Goal: Use online tool/utility: Utilize a website feature to perform a specific function

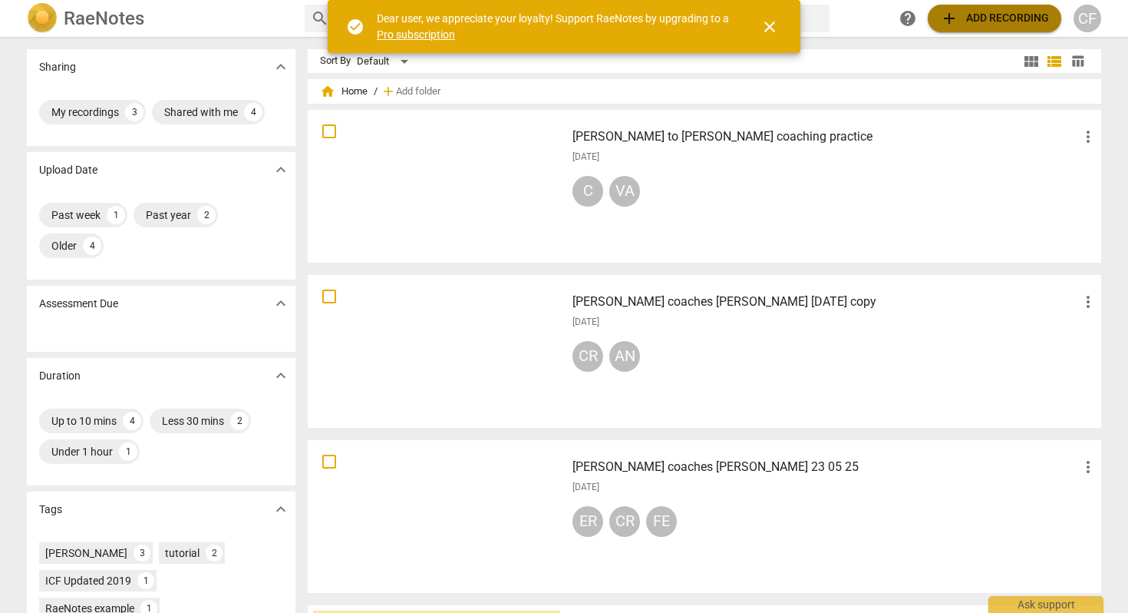
click at [944, 21] on span "add" at bounding box center [949, 18] width 18 height 18
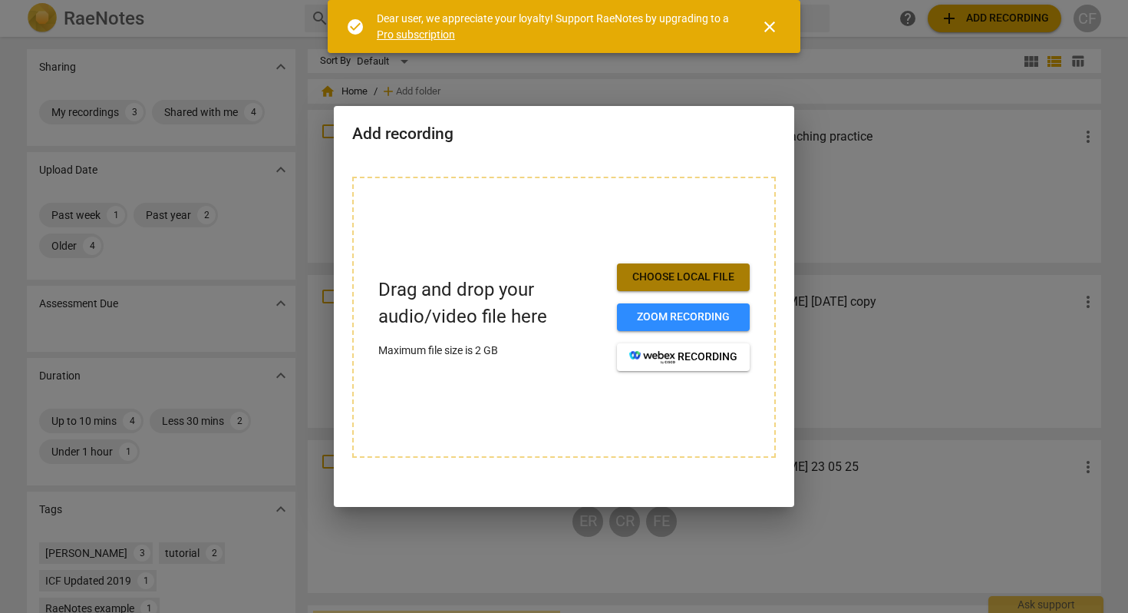
click at [661, 279] on span "Choose local file" at bounding box center [683, 276] width 108 height 15
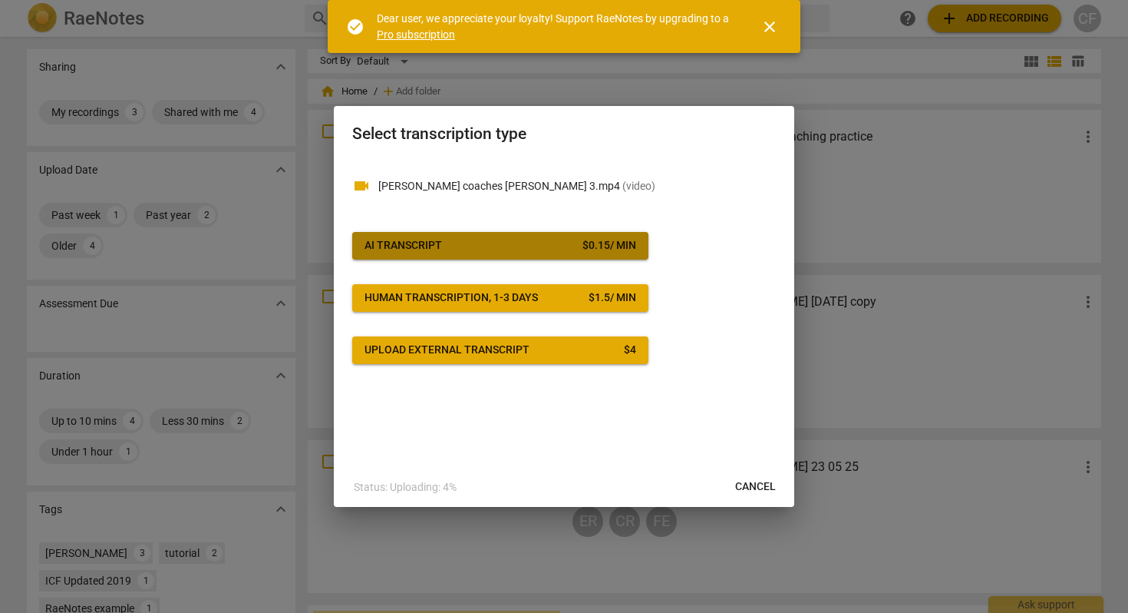
click at [574, 245] on span "AI Transcript $ 0.15 / min" at bounding box center [501, 245] width 272 height 15
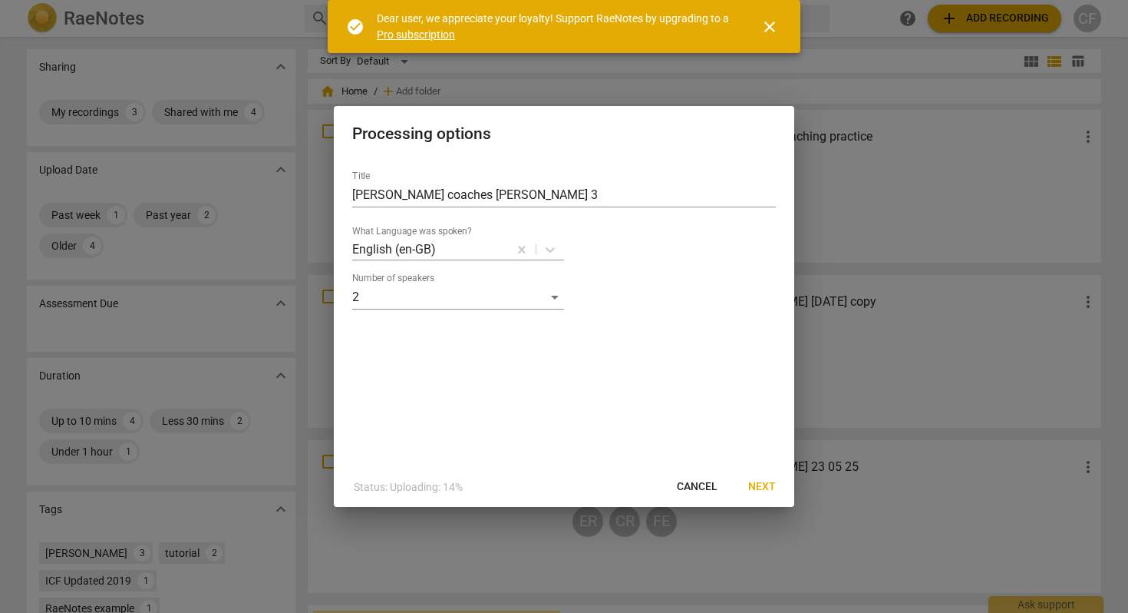
click at [757, 487] on span "Next" at bounding box center [762, 486] width 28 height 15
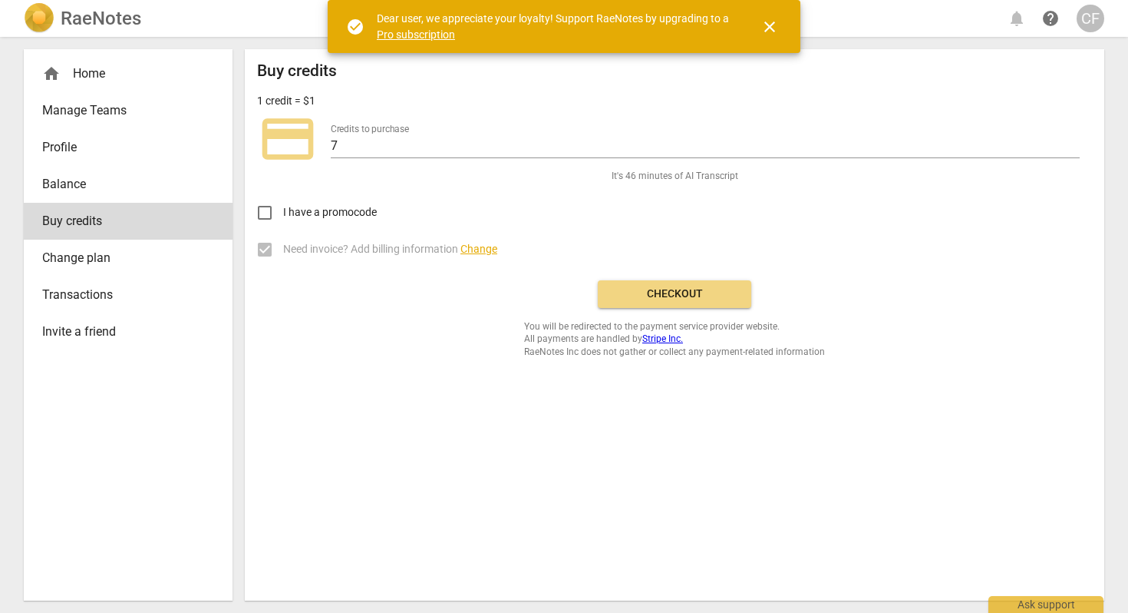
click at [711, 298] on span "Checkout" at bounding box center [674, 293] width 129 height 15
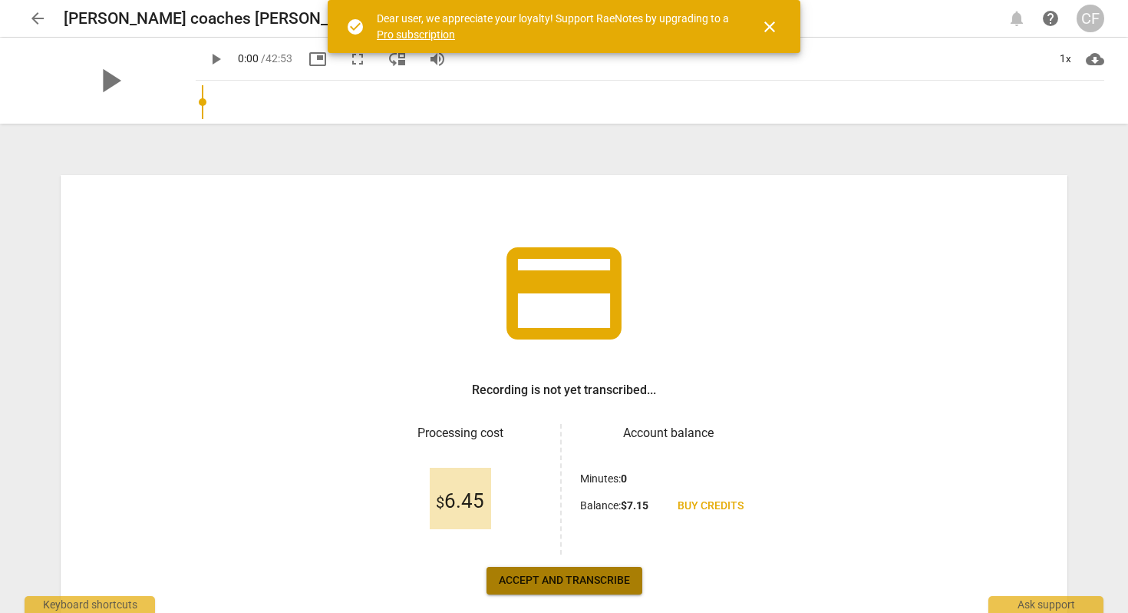
click at [563, 584] on span "Accept and transcribe" at bounding box center [564, 580] width 131 height 15
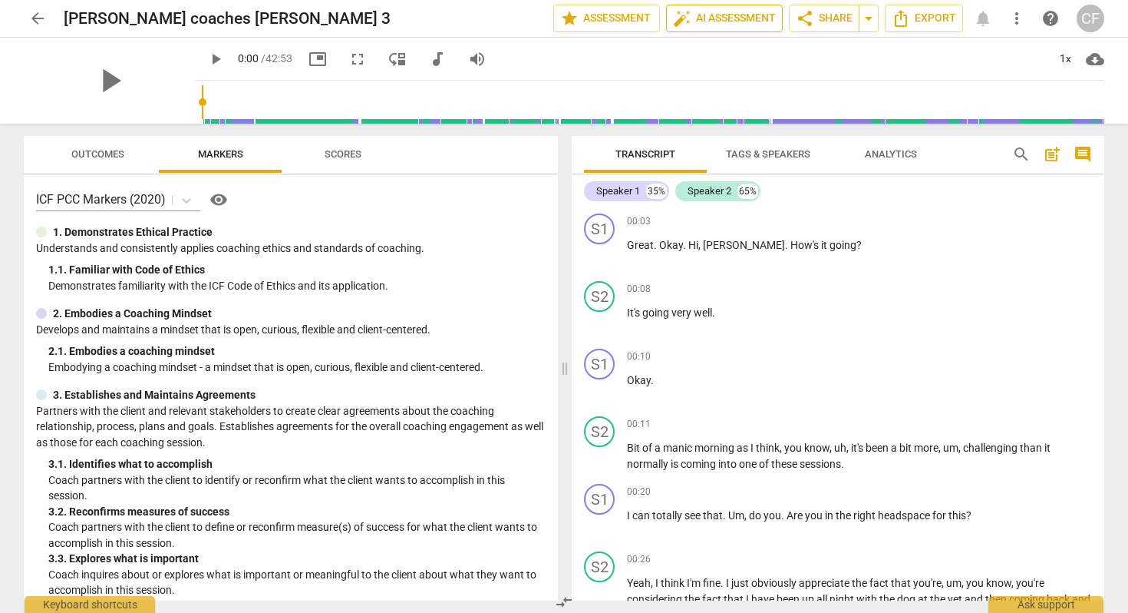
click at [755, 21] on span "auto_fix_high AI Assessment" at bounding box center [724, 18] width 103 height 18
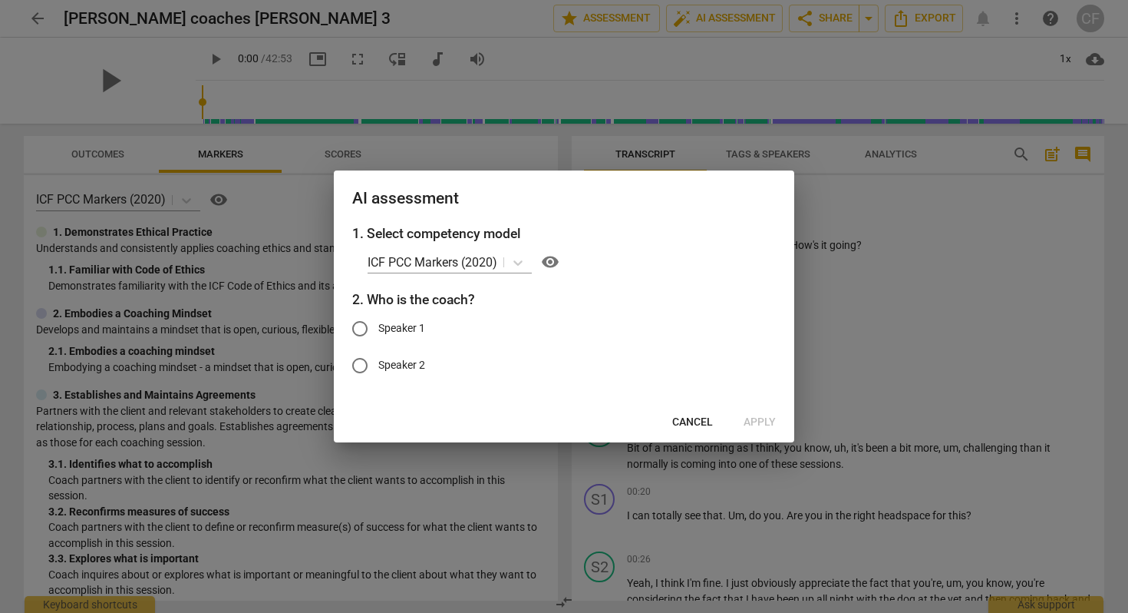
click at [685, 425] on span "Cancel" at bounding box center [692, 422] width 41 height 15
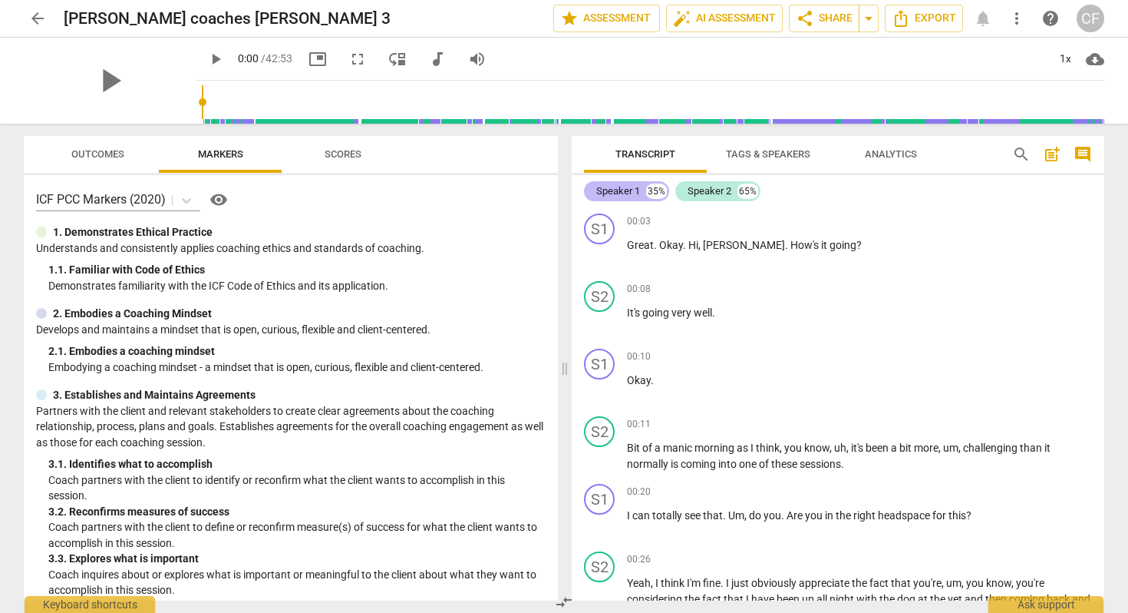
click at [625, 189] on div "Speaker 1" at bounding box center [618, 190] width 44 height 15
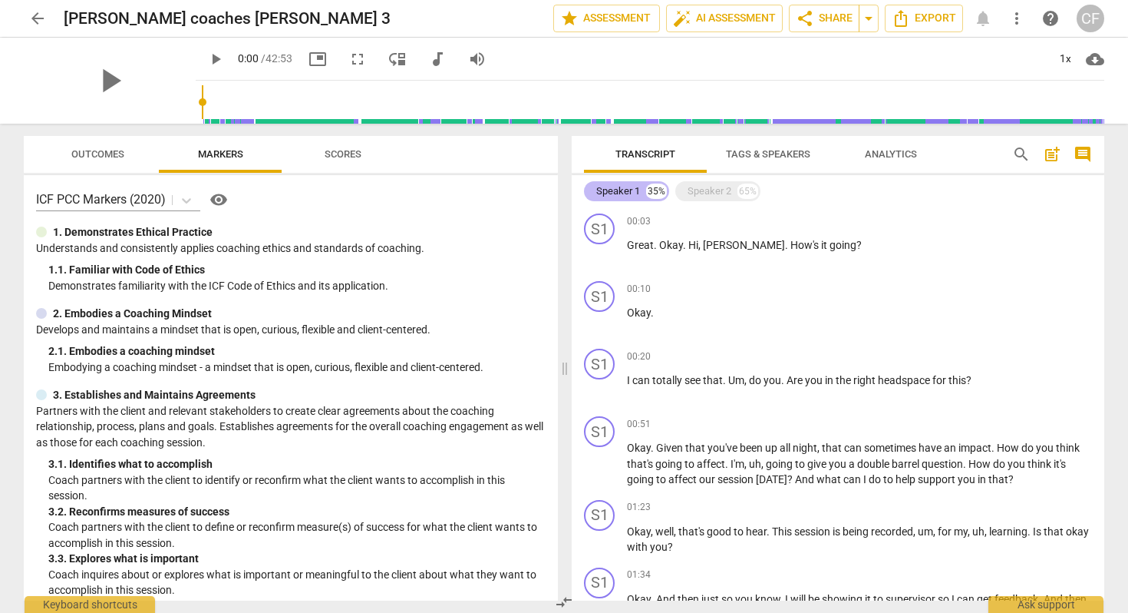
click at [625, 189] on div "Speaker 1" at bounding box center [618, 190] width 44 height 15
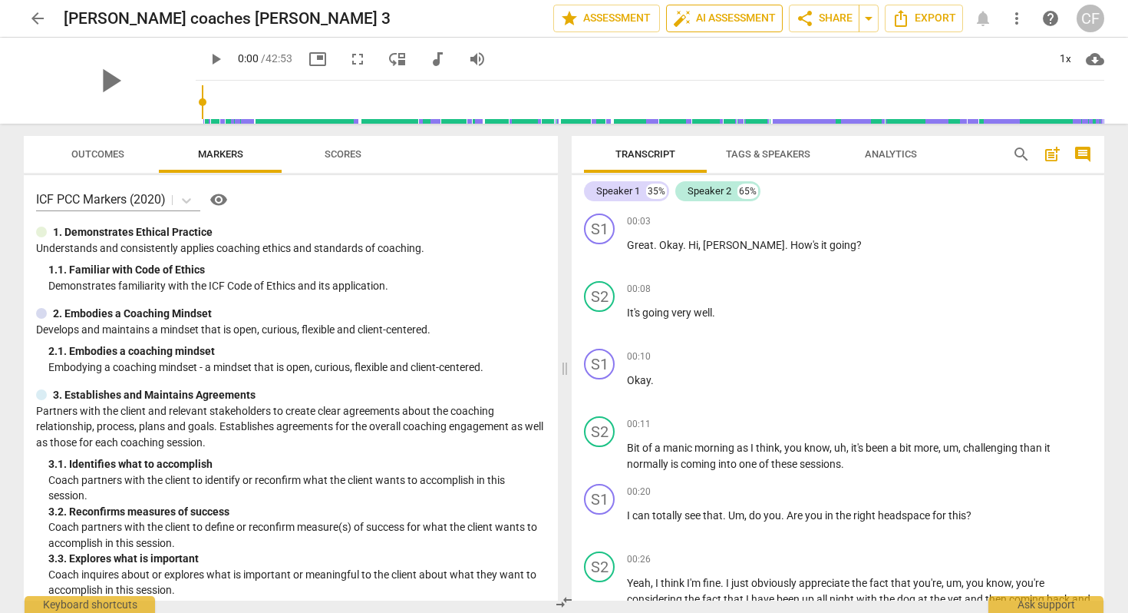
click at [722, 27] on span "auto_fix_high AI Assessment" at bounding box center [724, 18] width 103 height 18
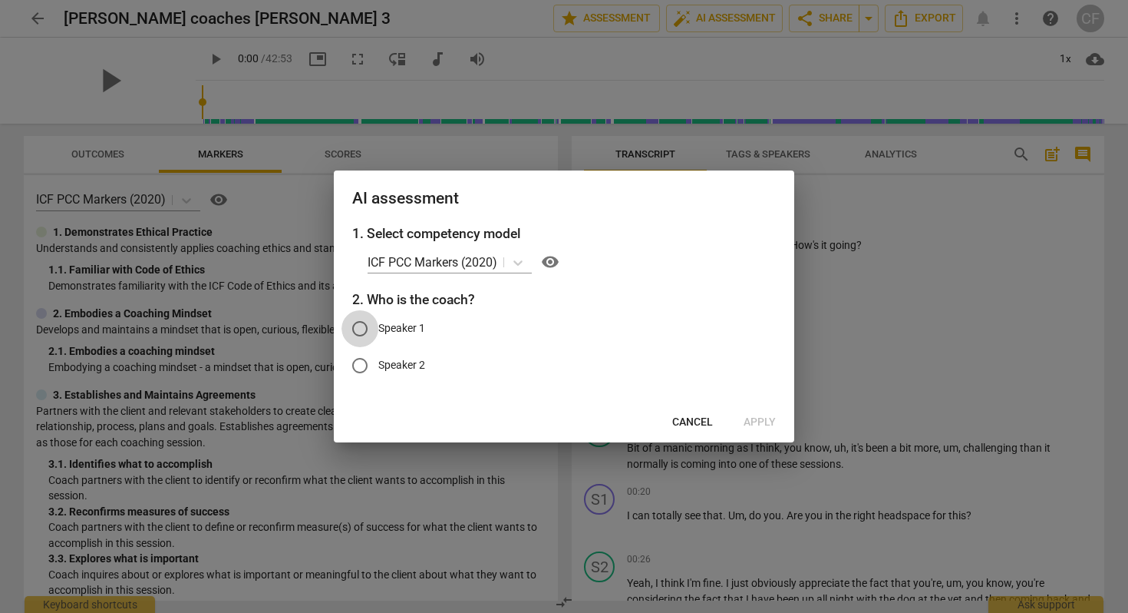
click at [363, 329] on input "Speaker 1" at bounding box center [360, 328] width 37 height 37
radio input "true"
click at [772, 421] on span "Apply" at bounding box center [760, 422] width 32 height 15
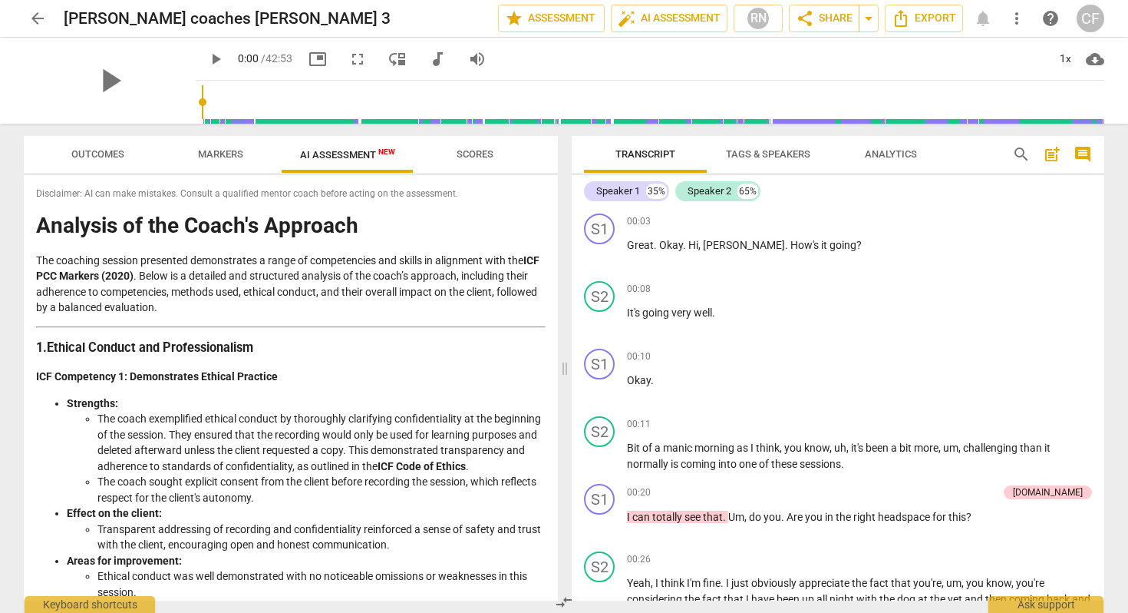
click at [476, 154] on span "Scores" at bounding box center [475, 154] width 37 height 12
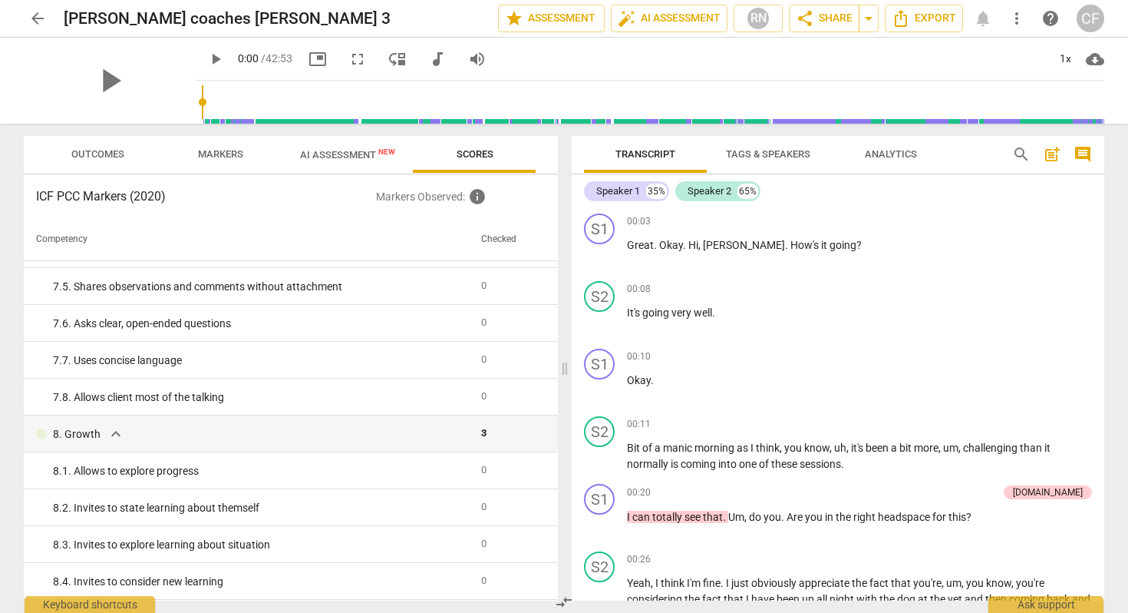
scroll to position [1393, 0]
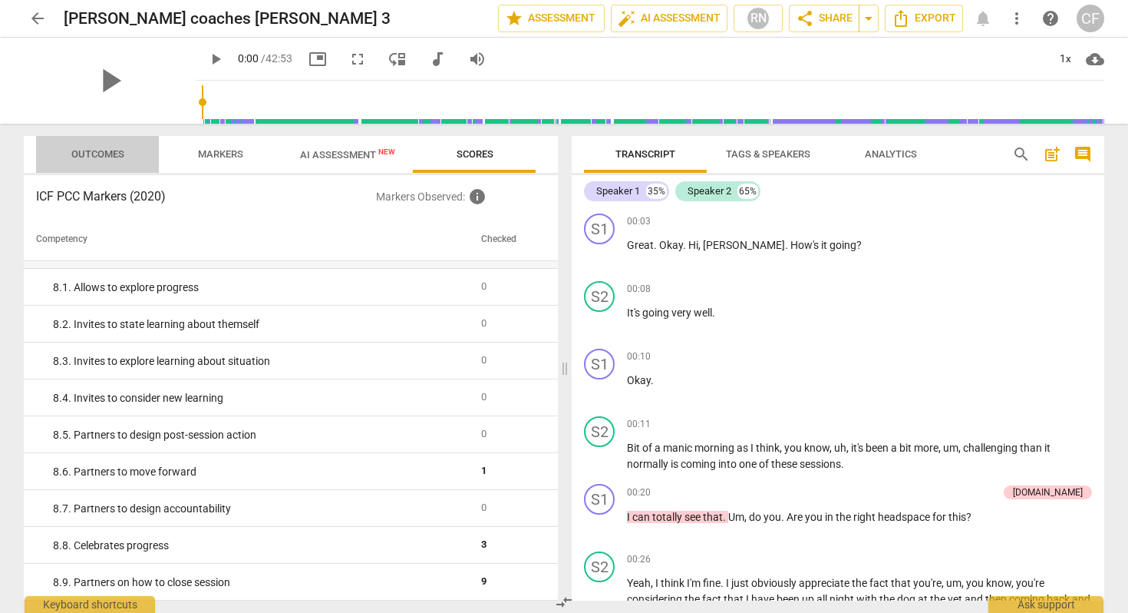
click at [101, 156] on span "Outcomes" at bounding box center [97, 154] width 53 height 12
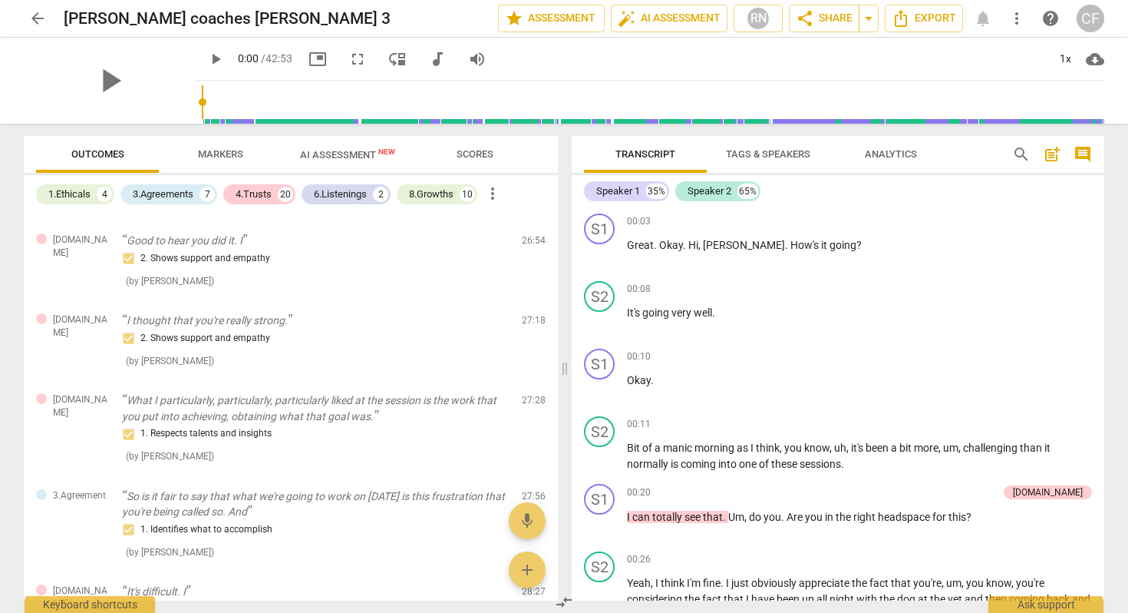
scroll to position [1864, 0]
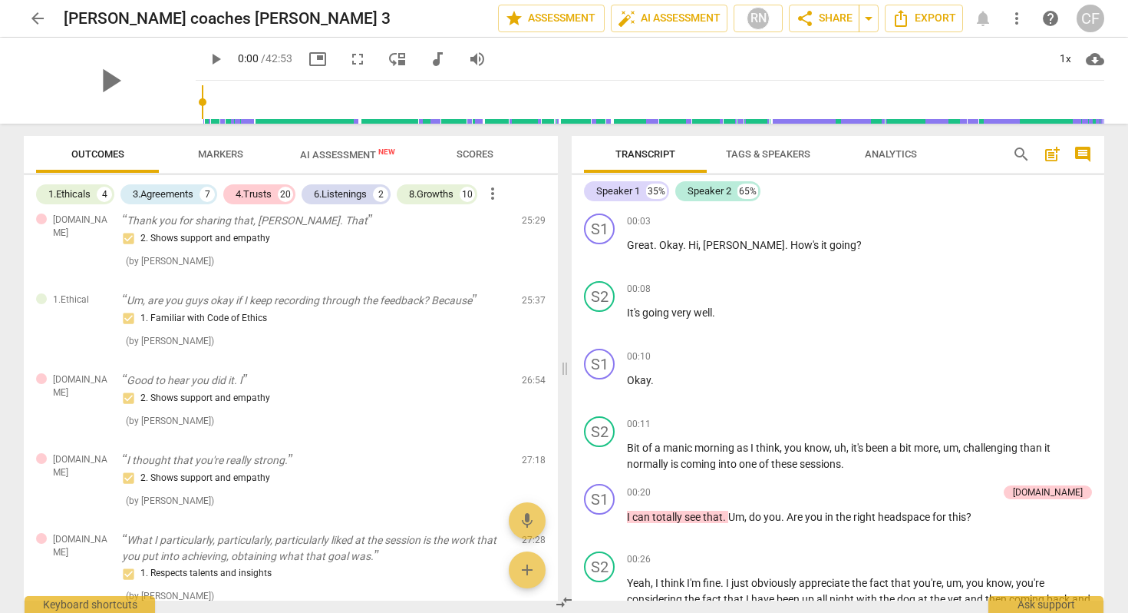
click at [891, 156] on span "Analytics" at bounding box center [891, 154] width 52 height 12
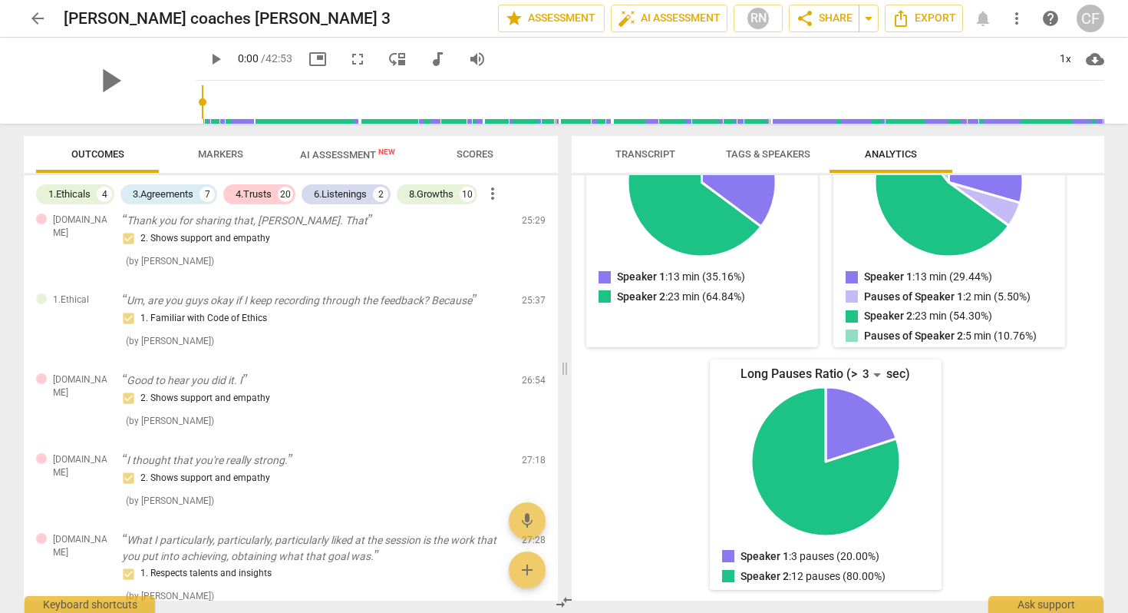
scroll to position [269, 0]
click at [749, 155] on span "Tags & Speakers" at bounding box center [768, 154] width 84 height 12
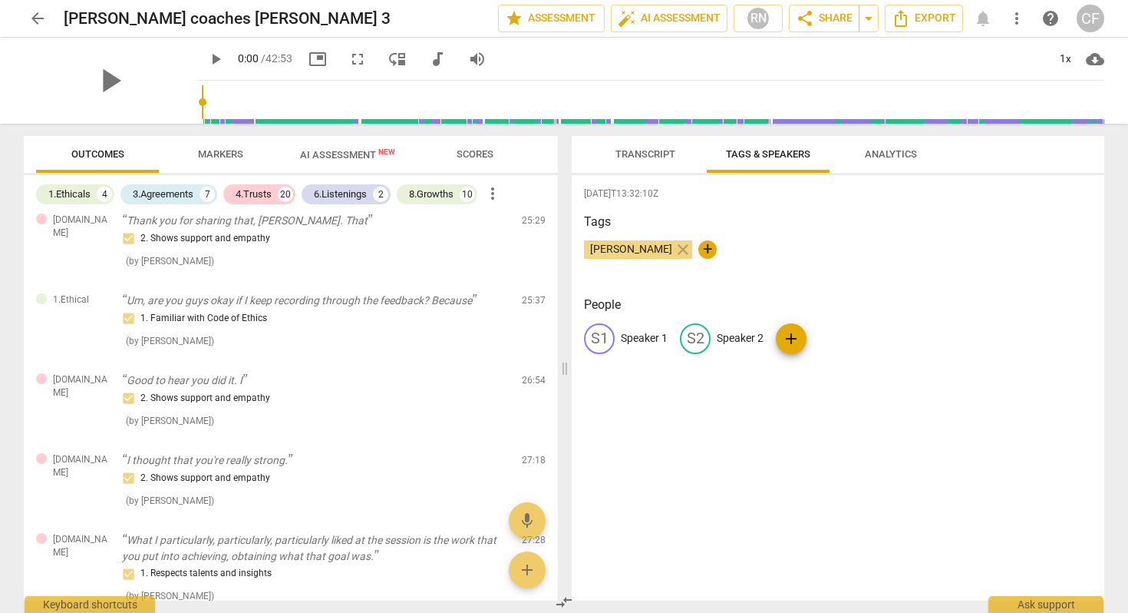
click at [654, 157] on span "Transcript" at bounding box center [646, 154] width 60 height 12
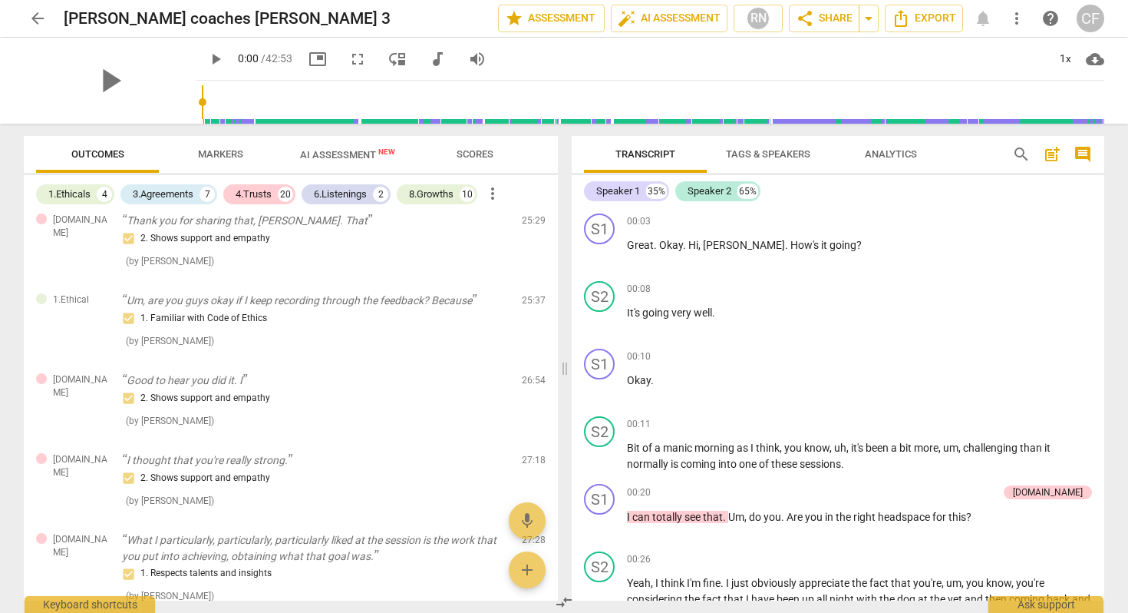
click at [210, 160] on span "Markers" at bounding box center [221, 154] width 82 height 21
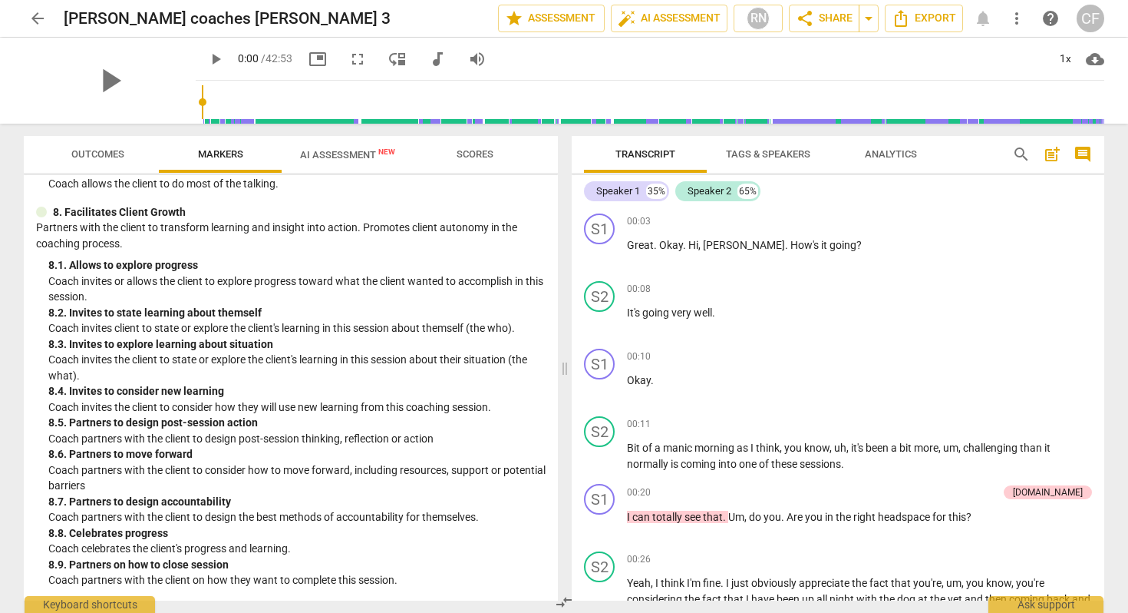
scroll to position [1660, 0]
click at [365, 155] on span "AI Assessment New" at bounding box center [347, 155] width 95 height 12
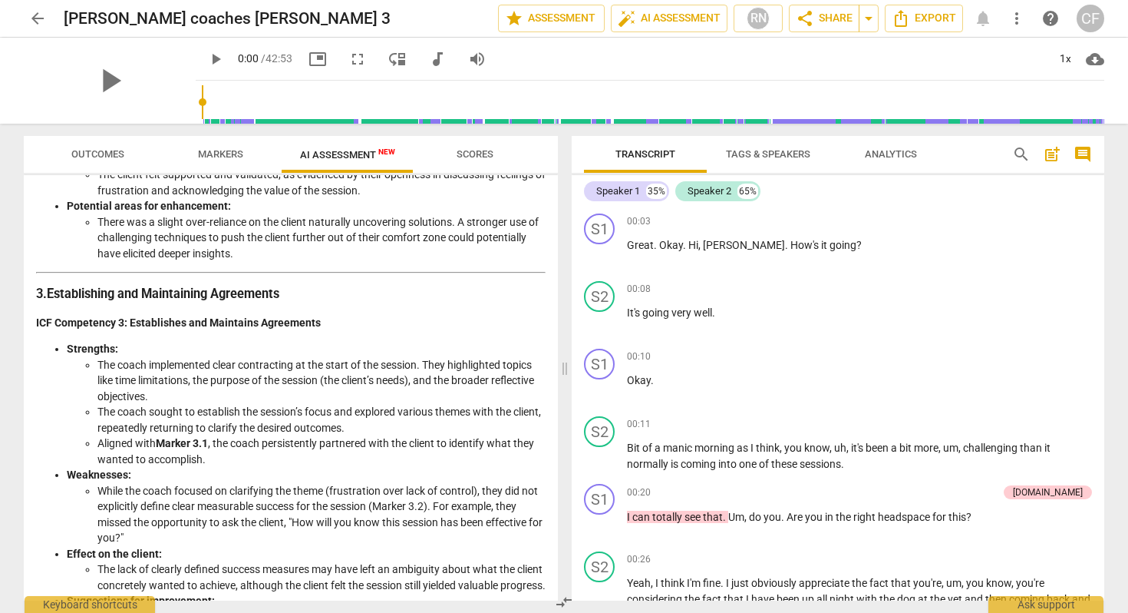
scroll to position [0, 0]
